Goal: Task Accomplishment & Management: Manage account settings

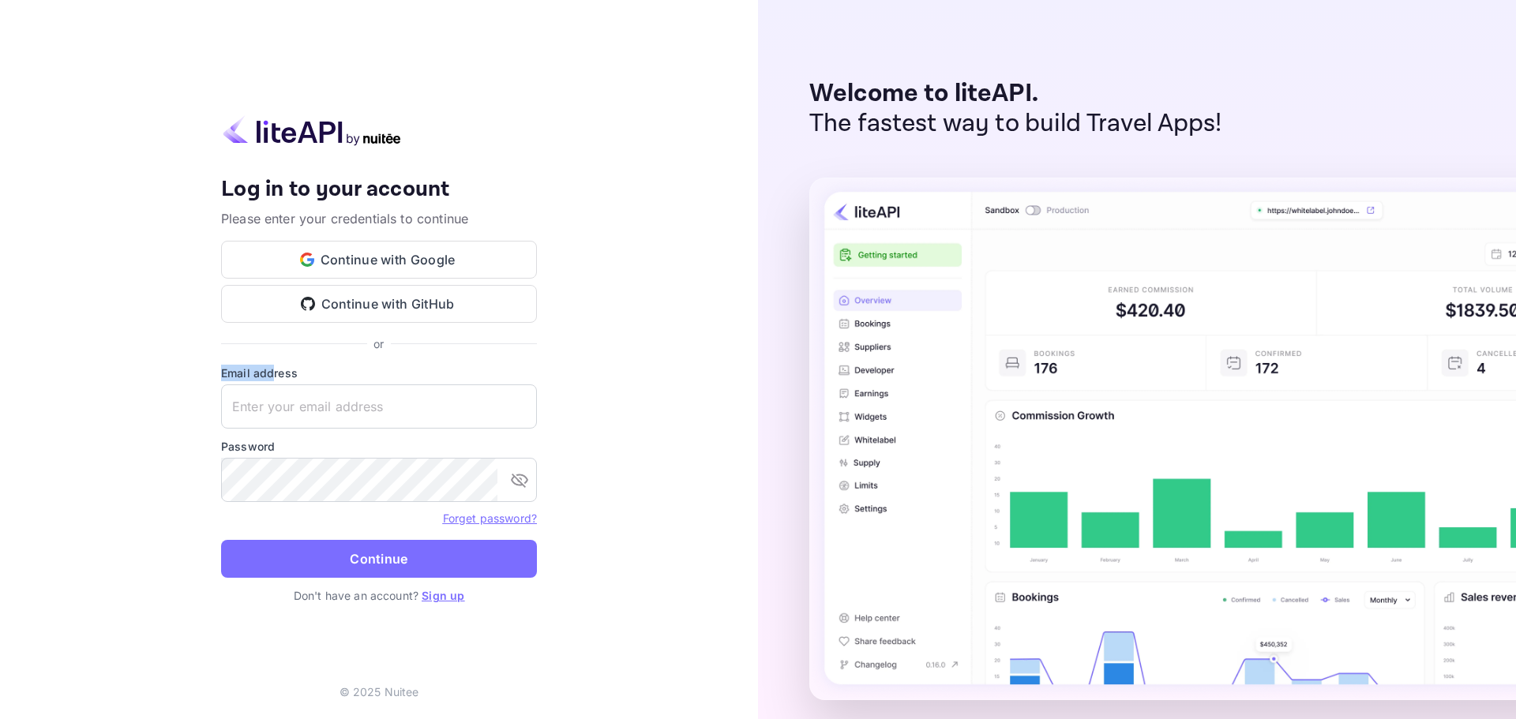
click at [272, 363] on div "Your account has been created successfully, a confirmation link has been sent t…" at bounding box center [379, 360] width 316 height 490
click at [278, 400] on input "text" at bounding box center [379, 407] width 316 height 44
paste input "[EMAIL_ADDRESS][DOMAIN_NAME]"
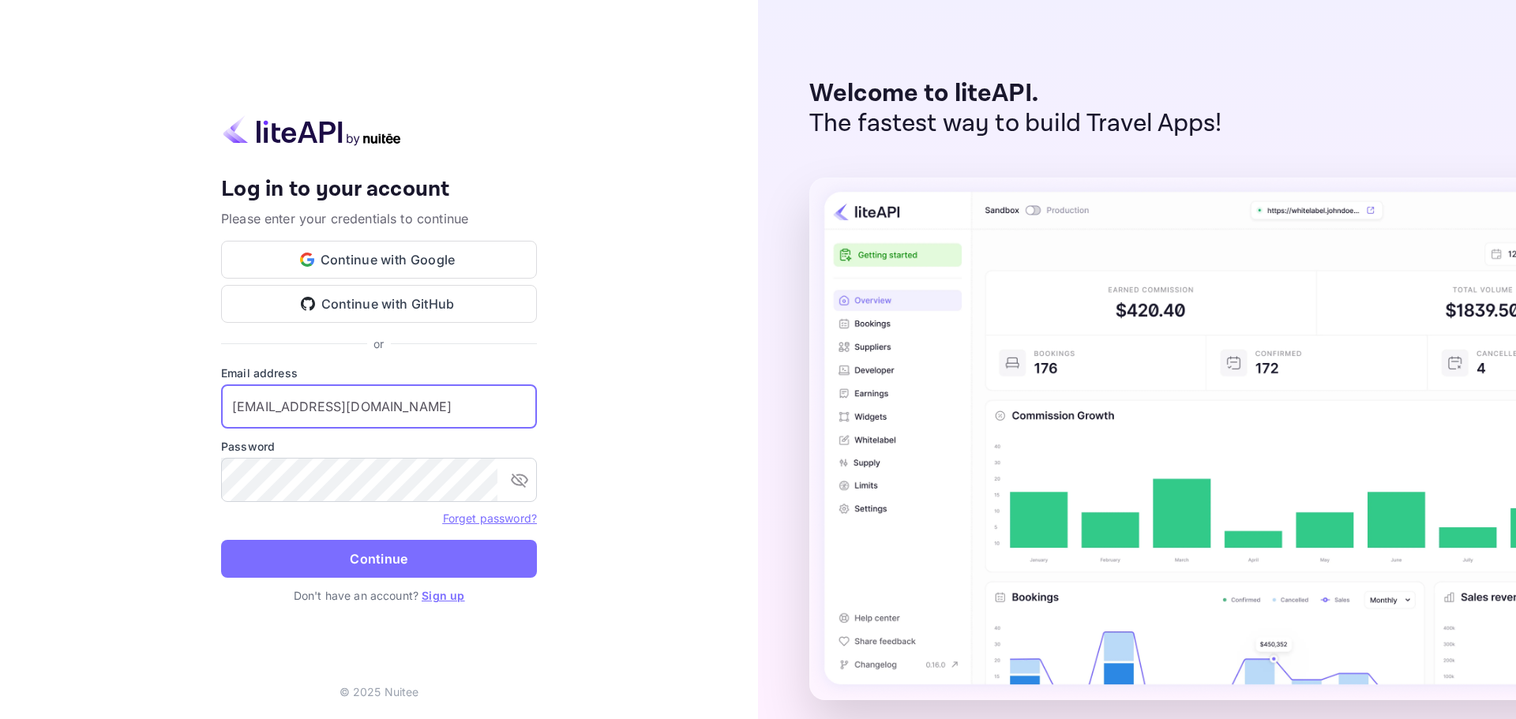
type input "[EMAIL_ADDRESS][DOMAIN_NAME]"
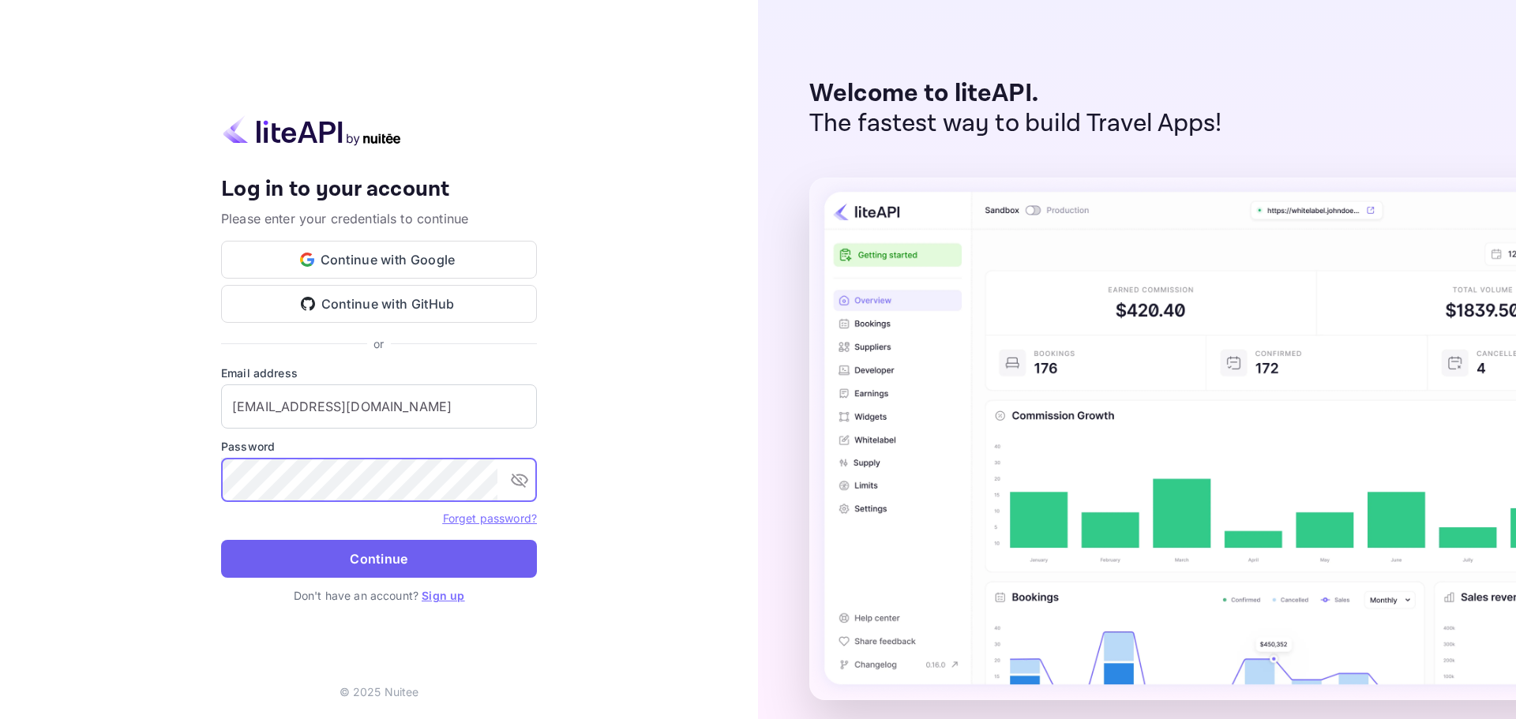
click at [293, 573] on button "Continue" at bounding box center [379, 559] width 316 height 38
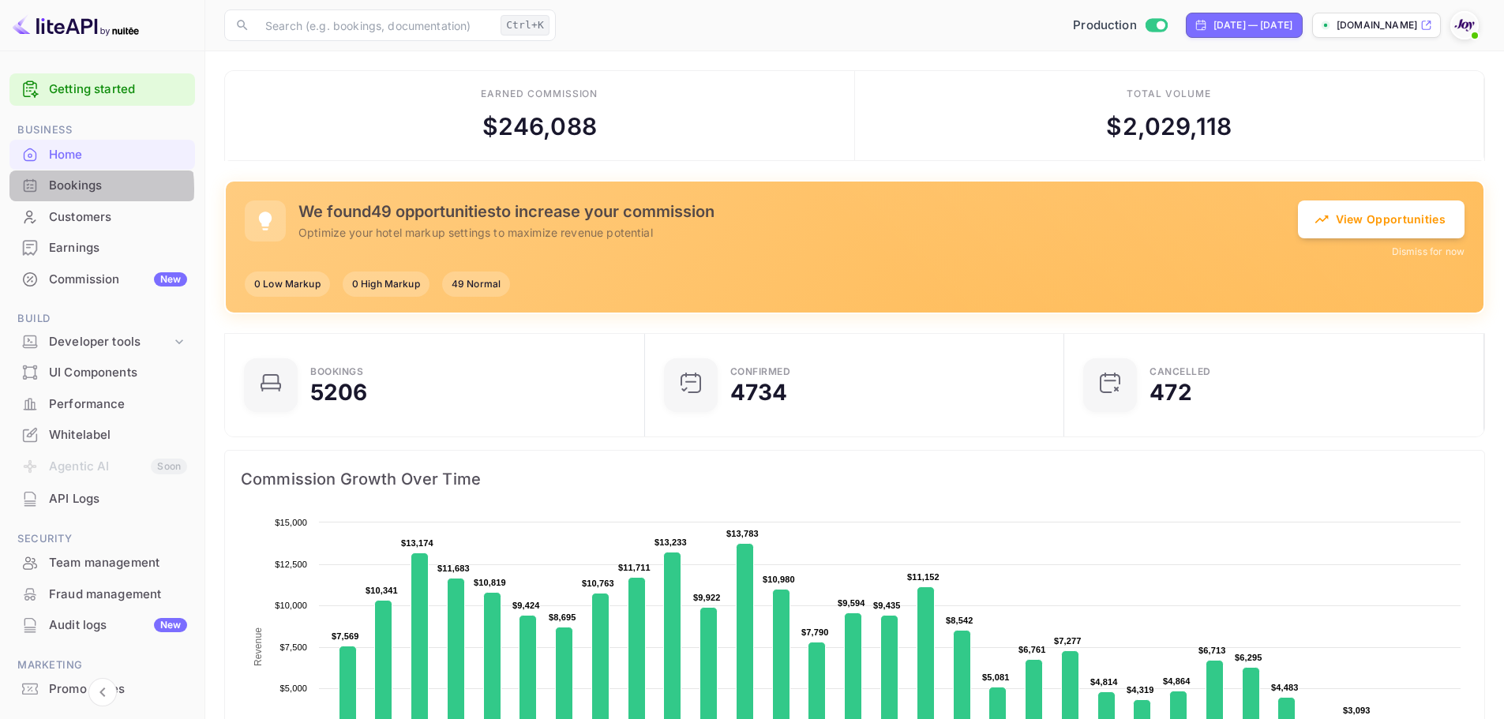
click at [58, 189] on div "Bookings" at bounding box center [118, 186] width 138 height 18
